Goal: Task Accomplishment & Management: Complete application form

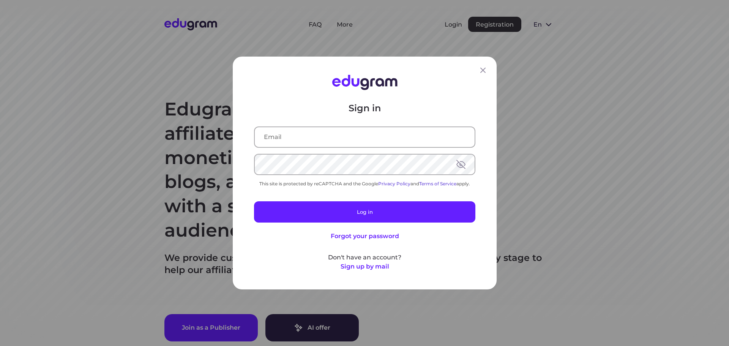
click at [331, 136] on input "text" at bounding box center [365, 137] width 220 height 20
type input "[EMAIL_ADDRESS][DOMAIN_NAME]"
click at [302, 153] on div "Sign in This site is protected by reCAPTCHA and the Google Privacy Policy and T…" at bounding box center [364, 186] width 221 height 169
click at [304, 131] on input "text" at bounding box center [365, 137] width 220 height 20
type input "[EMAIL_ADDRESS][DOMAIN_NAME]"
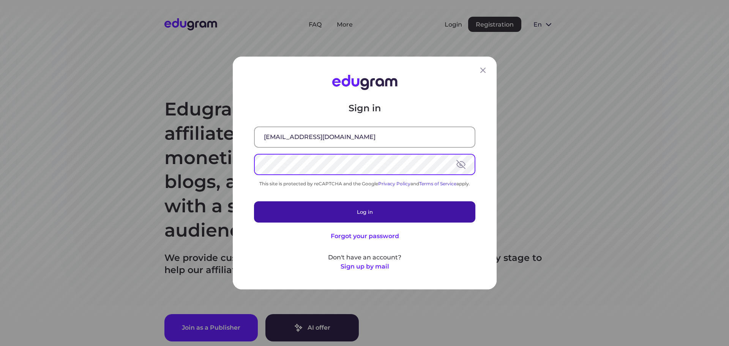
click at [390, 210] on button "Log in" at bounding box center [364, 211] width 221 height 21
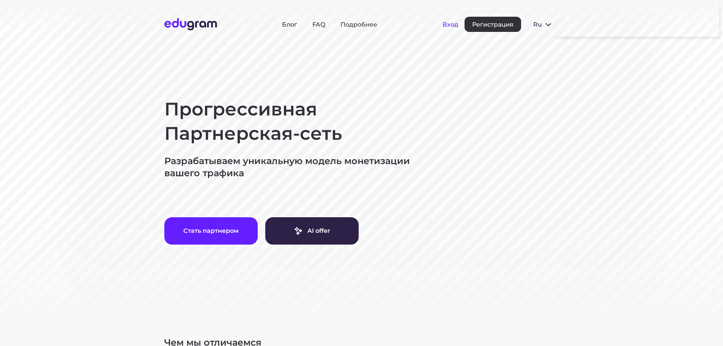
click at [452, 24] on button "Вход" at bounding box center [451, 24] width 16 height 7
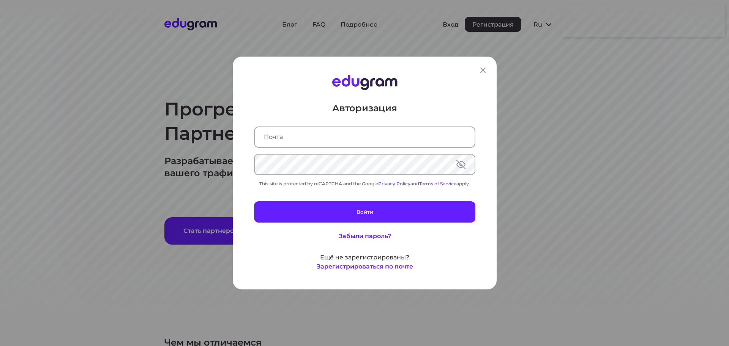
type input "[EMAIL_ADDRESS][DOMAIN_NAME]"
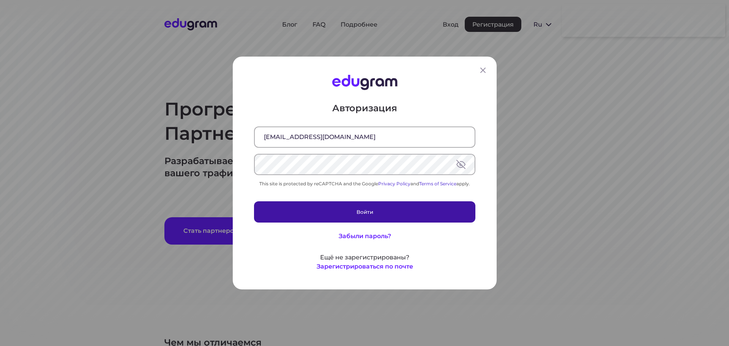
click at [371, 210] on button "Войти" at bounding box center [364, 211] width 221 height 21
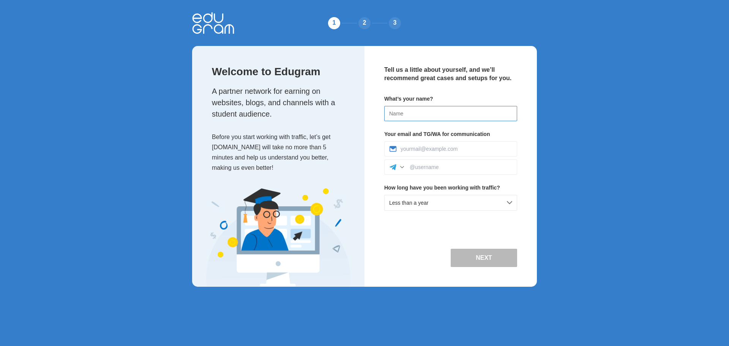
click at [433, 108] on input at bounding box center [450, 113] width 133 height 15
type input "Vitalii"
type input "bigapplewindows.com@gmail.com"
drag, startPoint x: 493, startPoint y: 146, endPoint x: 316, endPoint y: 145, distance: 177.0
click at [319, 145] on div "Welcome to Edugram A partner network for earning on websites, blogs, and channe…" at bounding box center [364, 166] width 345 height 241
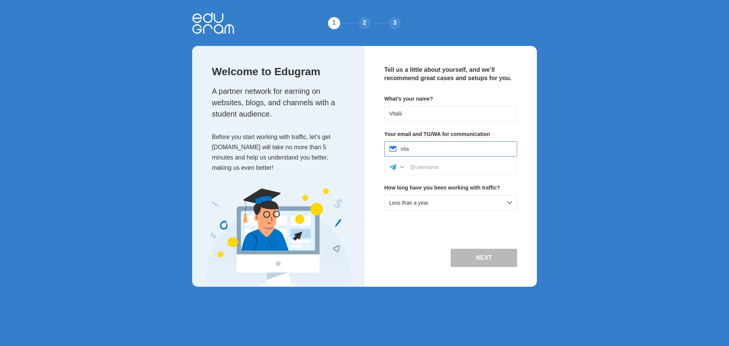
type input "vitaliizhukovsky@gmail.com"
click at [441, 172] on div at bounding box center [450, 167] width 133 height 15
click at [439, 167] on input at bounding box center [461, 167] width 103 height 6
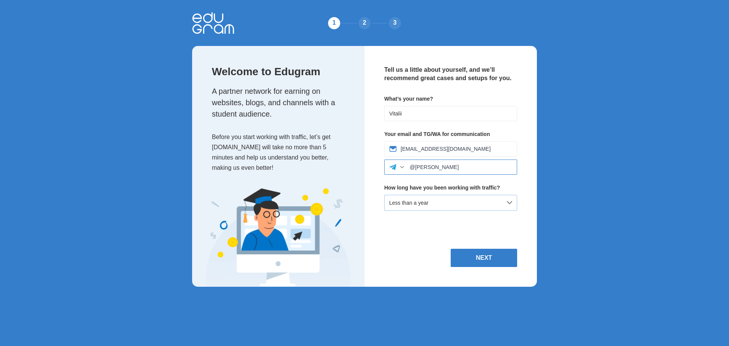
type input "@ZhukovskyV"
click at [464, 203] on div "Less than a year" at bounding box center [450, 203] width 133 height 16
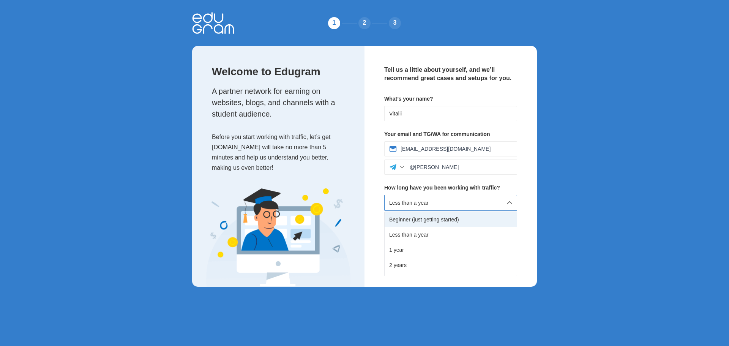
click at [439, 223] on div "Beginner (just getting started)" at bounding box center [451, 219] width 132 height 15
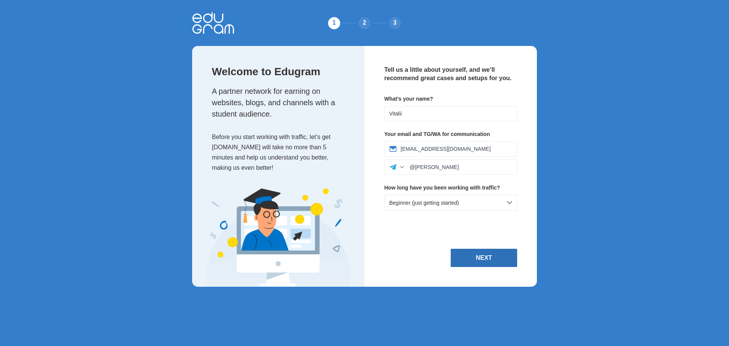
click at [502, 257] on button "Next" at bounding box center [484, 258] width 66 height 18
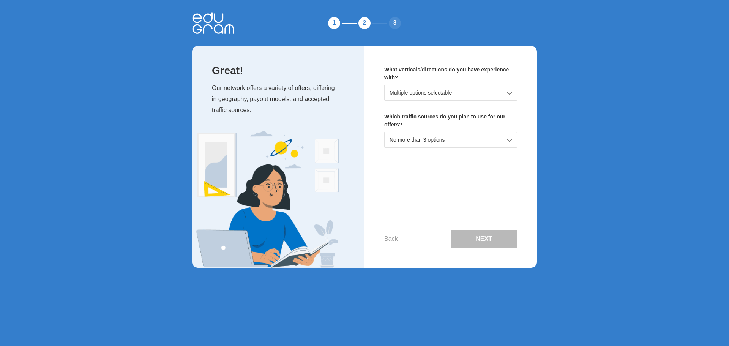
click at [450, 93] on div "Multiple options selectable" at bounding box center [450, 93] width 133 height 16
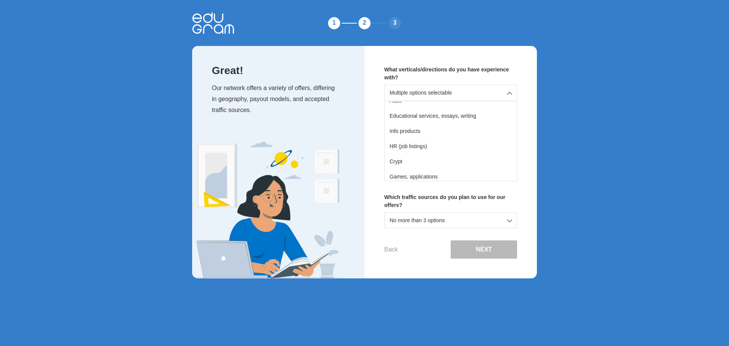
scroll to position [92, 0]
drag, startPoint x: 461, startPoint y: 123, endPoint x: 461, endPoint y: 130, distance: 6.5
click at [461, 124] on div "Educational services, essays, writing" at bounding box center [451, 124] width 132 height 15
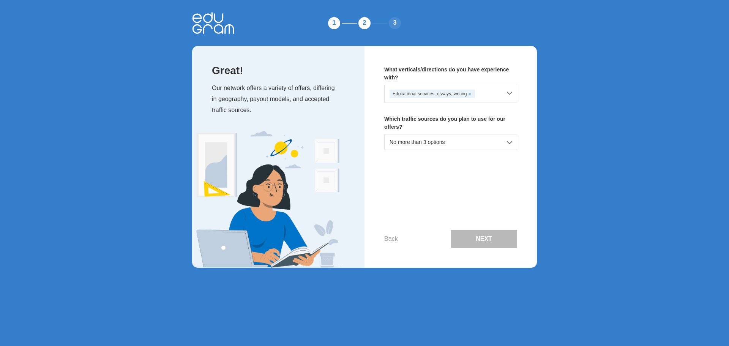
click at [439, 144] on div "No more than 3 options" at bounding box center [450, 142] width 133 height 16
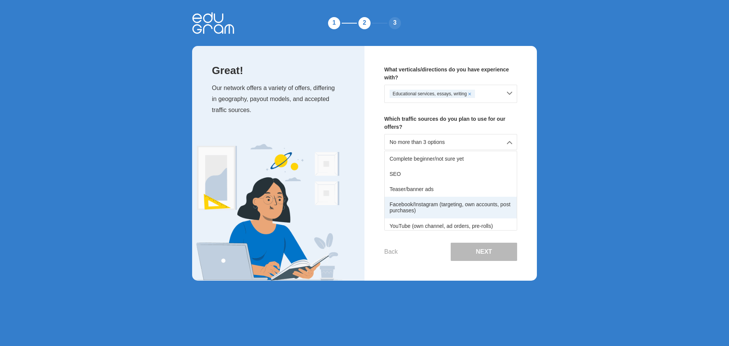
click at [426, 204] on div "Facebook/Instagram (targeting, own accounts, post purchases)" at bounding box center [451, 207] width 132 height 21
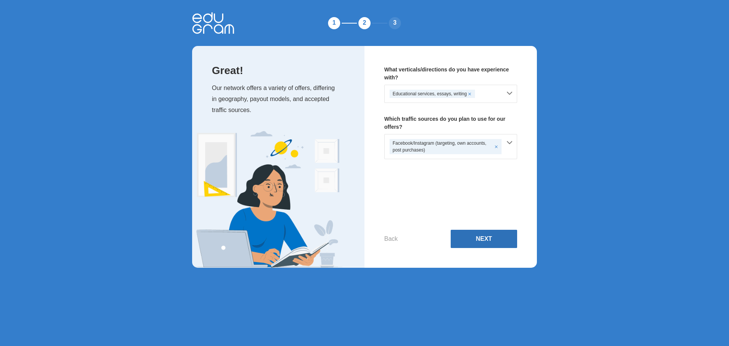
click at [480, 237] on button "Next" at bounding box center [484, 239] width 66 height 18
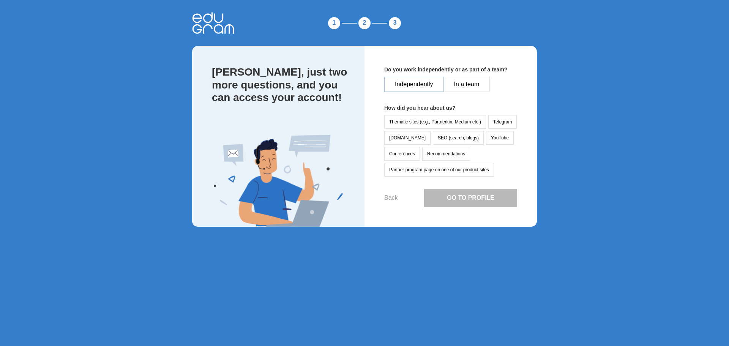
click at [429, 84] on button "Independently" at bounding box center [414, 84] width 60 height 15
click at [430, 169] on button "Partner program page on one of our product sites" at bounding box center [439, 170] width 110 height 14
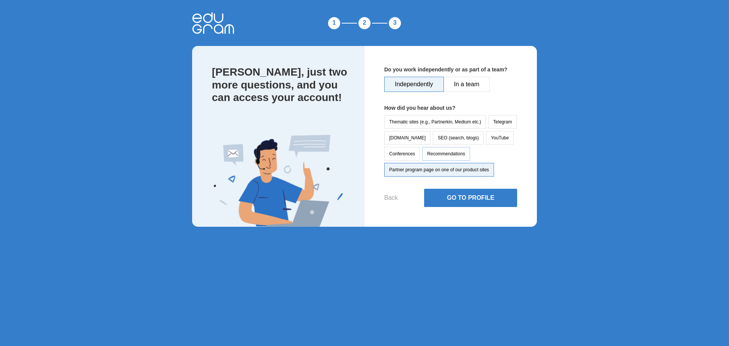
click at [437, 152] on button "Recommendations" at bounding box center [446, 154] width 48 height 14
click at [437, 122] on button "Thematic sites (e.g., Partnerkin, Medium etc.)" at bounding box center [435, 122] width 102 height 14
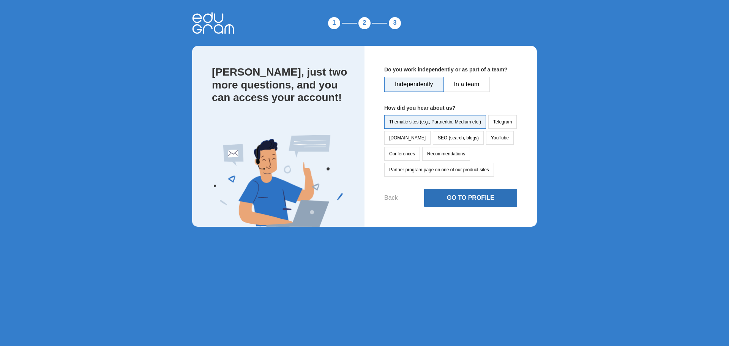
click at [479, 195] on button "Go to Profile" at bounding box center [470, 198] width 93 height 18
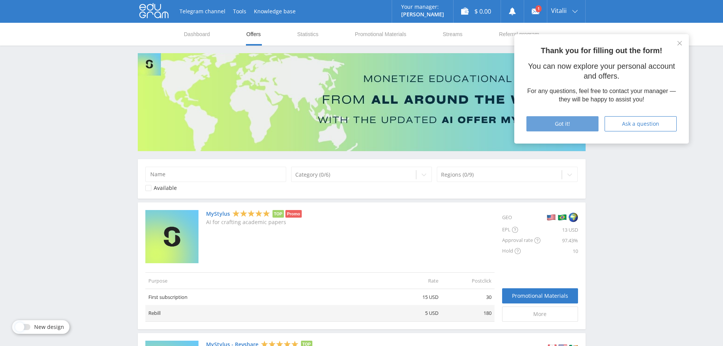
click at [572, 123] on div "Got it!" at bounding box center [562, 124] width 53 height 6
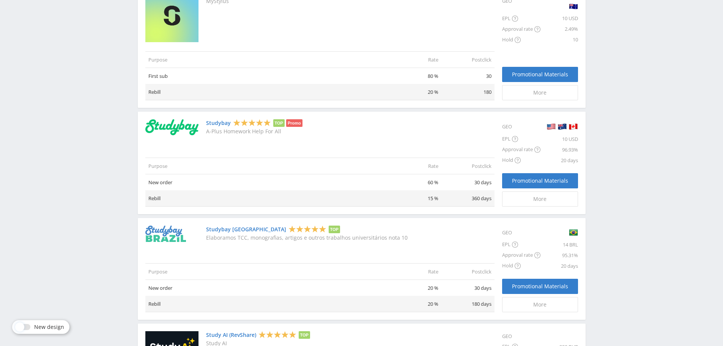
scroll to position [380, 0]
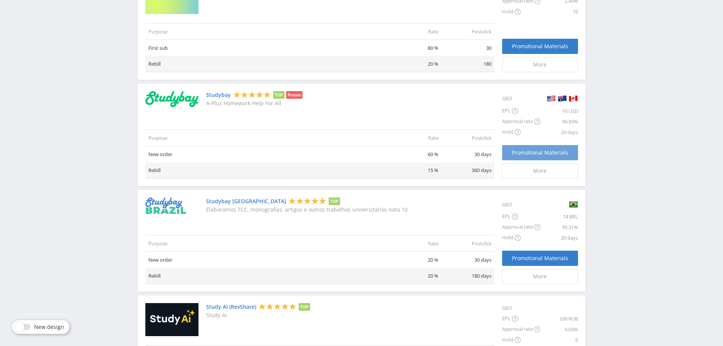
click at [561, 152] on span "Promotional Materials" at bounding box center [540, 153] width 56 height 6
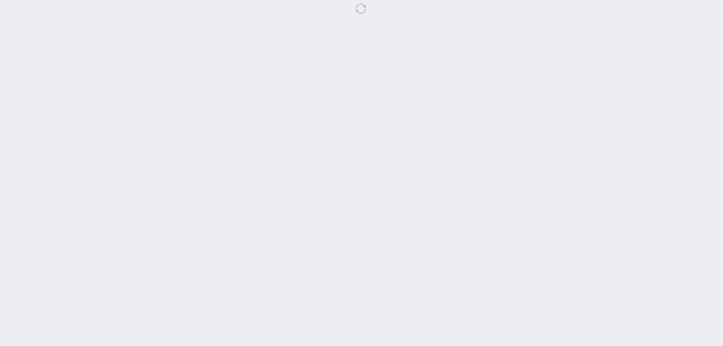
select select "2"
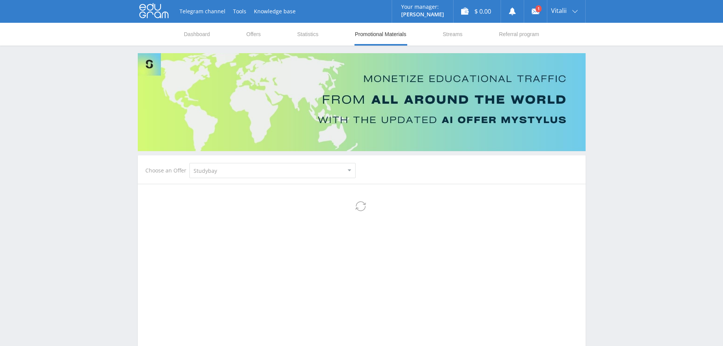
select select "2"
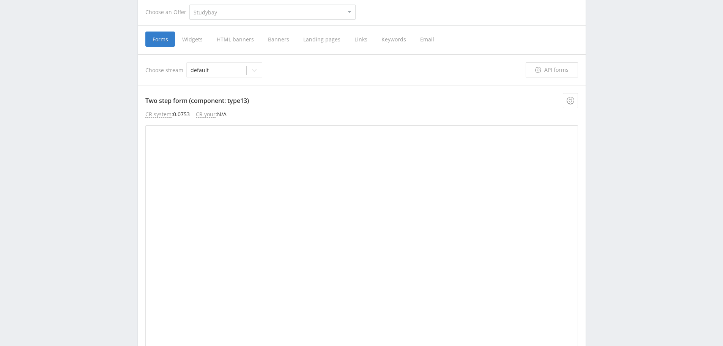
scroll to position [114, 0]
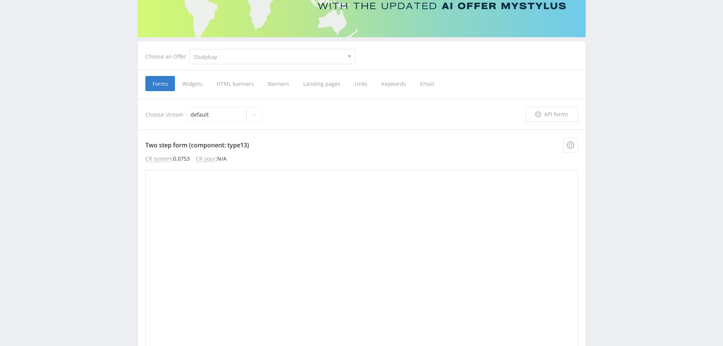
click at [274, 82] on span "Banners" at bounding box center [278, 83] width 35 height 15
click at [0, 0] on input "Banners" at bounding box center [0, 0] width 0 height 0
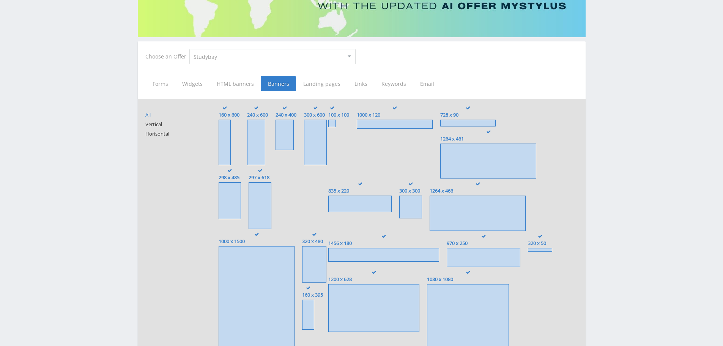
click at [150, 117] on span "All" at bounding box center [174, 115] width 58 height 6
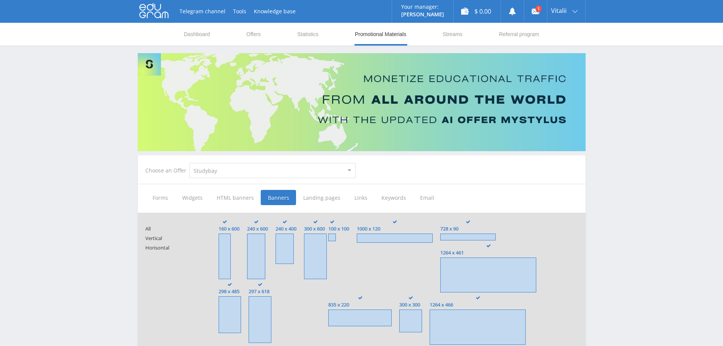
click at [327, 199] on span "Landing pages" at bounding box center [321, 197] width 51 height 15
click at [0, 0] on input "Landing pages" at bounding box center [0, 0] width 0 height 0
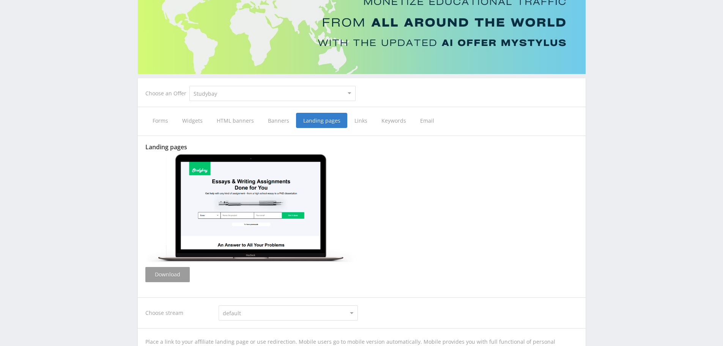
scroll to position [95, 0]
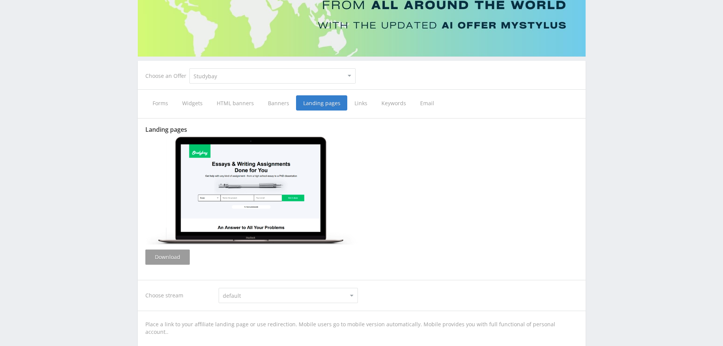
click at [244, 189] on img at bounding box center [251, 191] width 213 height 108
click at [430, 103] on span "Email" at bounding box center [427, 102] width 28 height 15
click at [0, 0] on input "Email" at bounding box center [0, 0] width 0 height 0
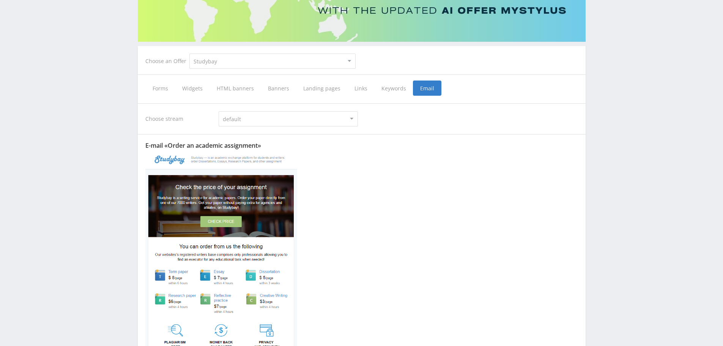
scroll to position [108, 0]
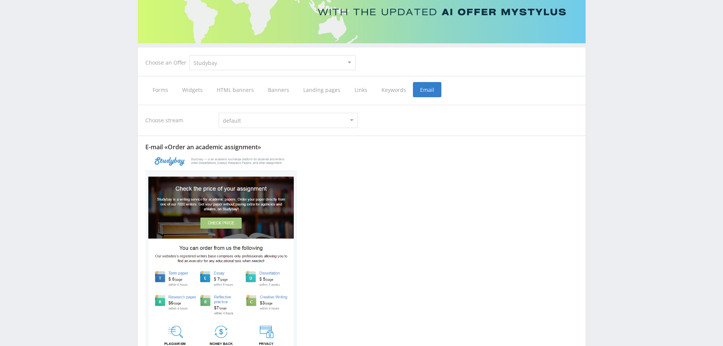
click at [356, 92] on span "Links" at bounding box center [360, 89] width 27 height 15
click at [0, 0] on input "Links" at bounding box center [0, 0] width 0 height 0
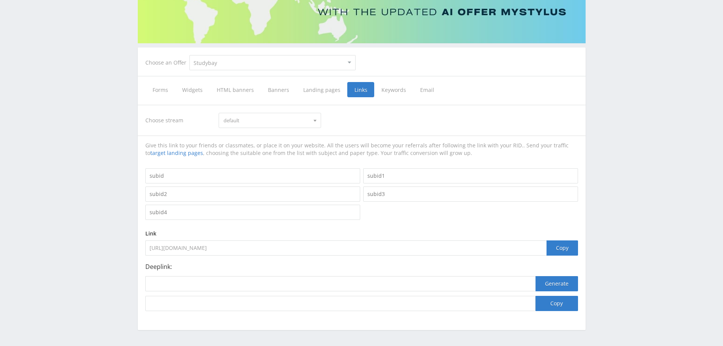
click at [313, 88] on span "Landing pages" at bounding box center [321, 89] width 51 height 15
click at [0, 0] on input "Landing pages" at bounding box center [0, 0] width 0 height 0
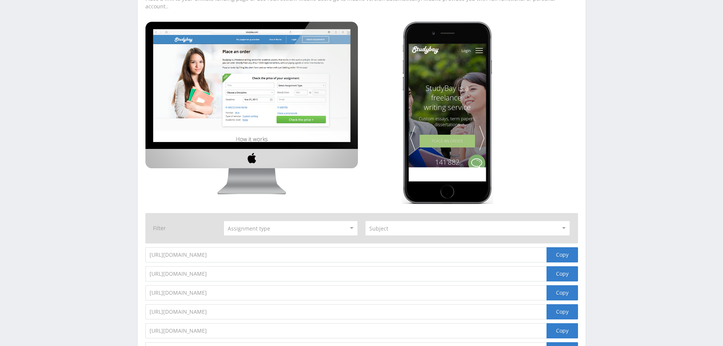
scroll to position [422, 0]
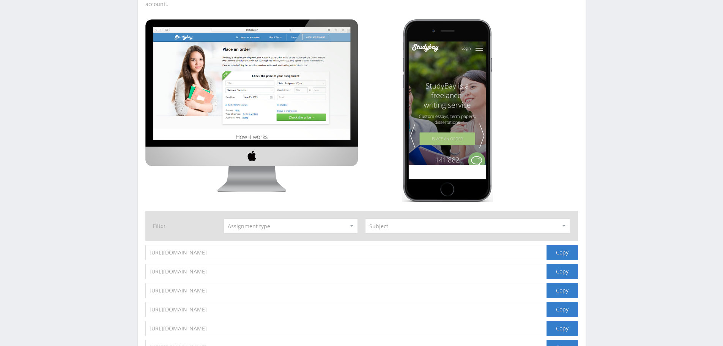
click at [346, 218] on select at bounding box center [291, 225] width 134 height 15
select select "1"
click at [224, 218] on select at bounding box center [291, 225] width 134 height 15
click at [429, 218] on select at bounding box center [467, 225] width 205 height 15
click at [430, 218] on select at bounding box center [467, 225] width 205 height 15
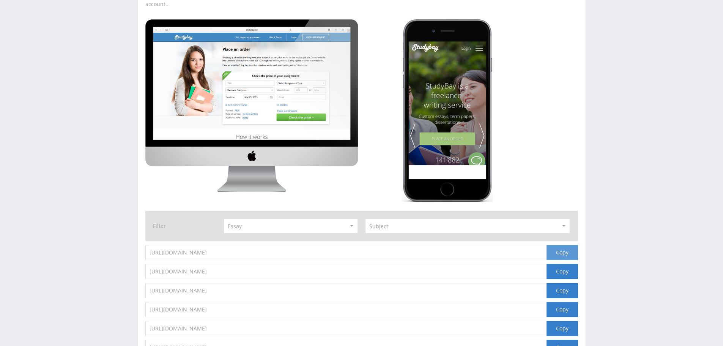
click at [561, 248] on div "Copy" at bounding box center [563, 252] width 32 height 15
click at [561, 265] on div "Copy" at bounding box center [563, 271] width 32 height 15
click at [573, 245] on div "Copy" at bounding box center [563, 252] width 32 height 15
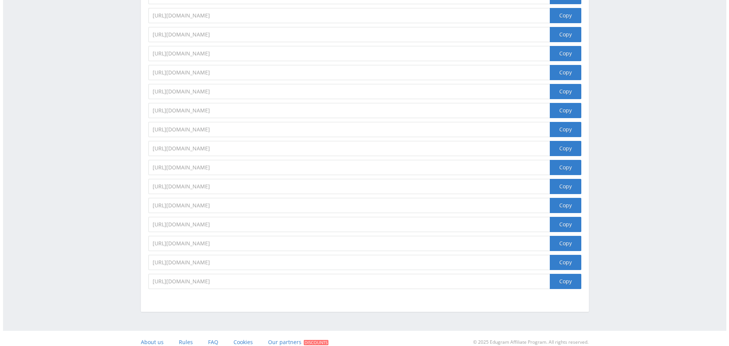
scroll to position [0, 0]
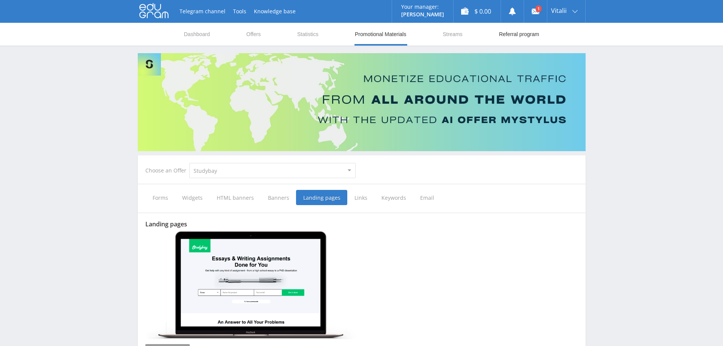
click at [524, 34] on link "Referral program" at bounding box center [520, 34] width 42 height 23
